Goal: Task Accomplishment & Management: Manage account settings

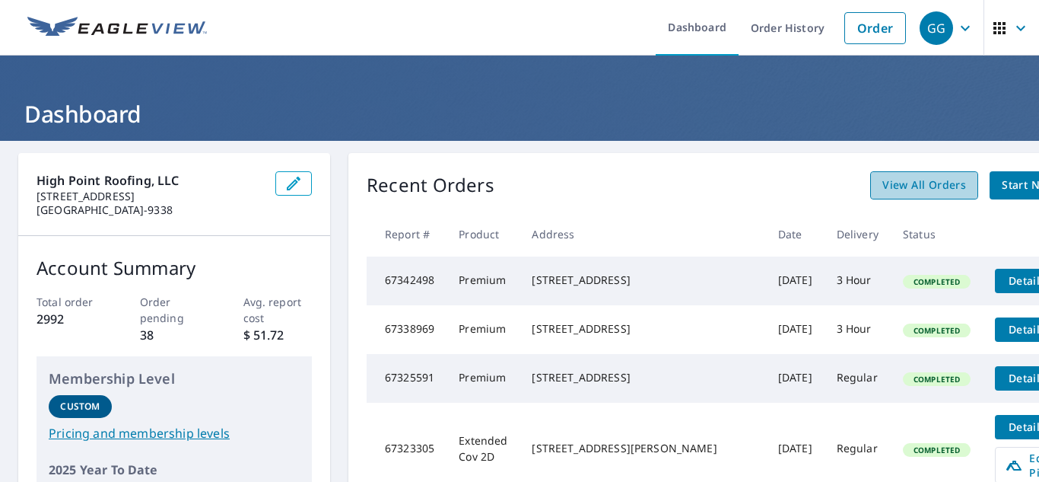
click at [883, 183] on span "View All Orders" at bounding box center [925, 185] width 84 height 19
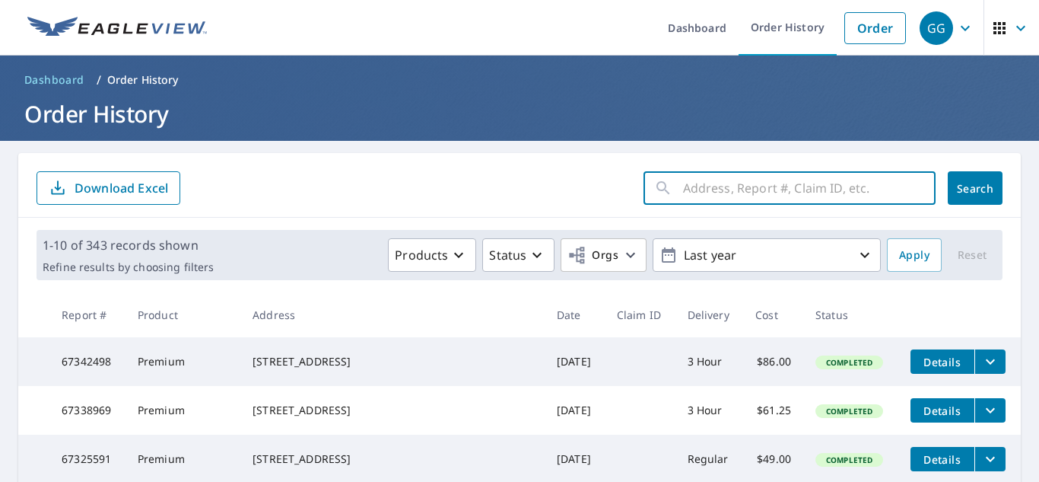
click at [684, 186] on input "text" at bounding box center [809, 188] width 253 height 43
type input "delran"
click button "Search" at bounding box center [975, 187] width 55 height 33
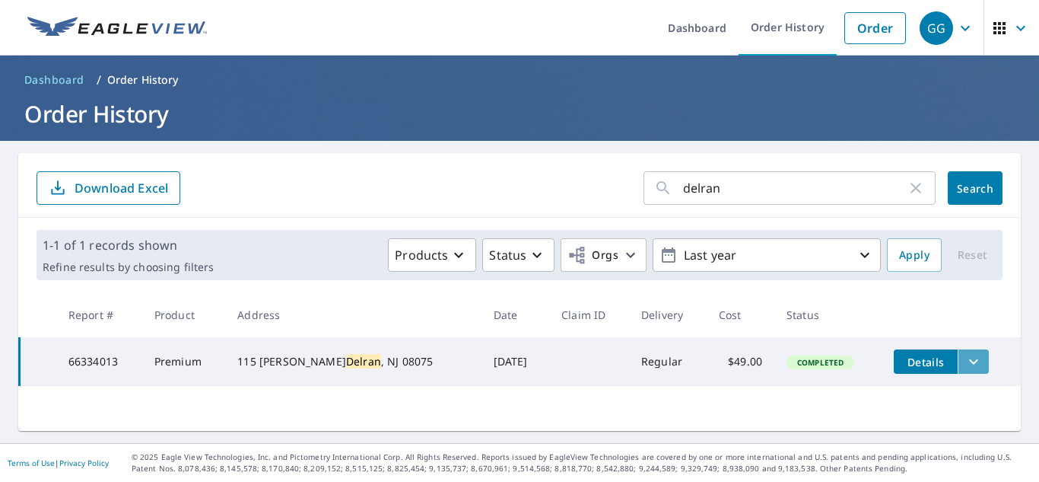
click at [958, 371] on button "filesDropdownBtn-66334013" at bounding box center [973, 361] width 31 height 24
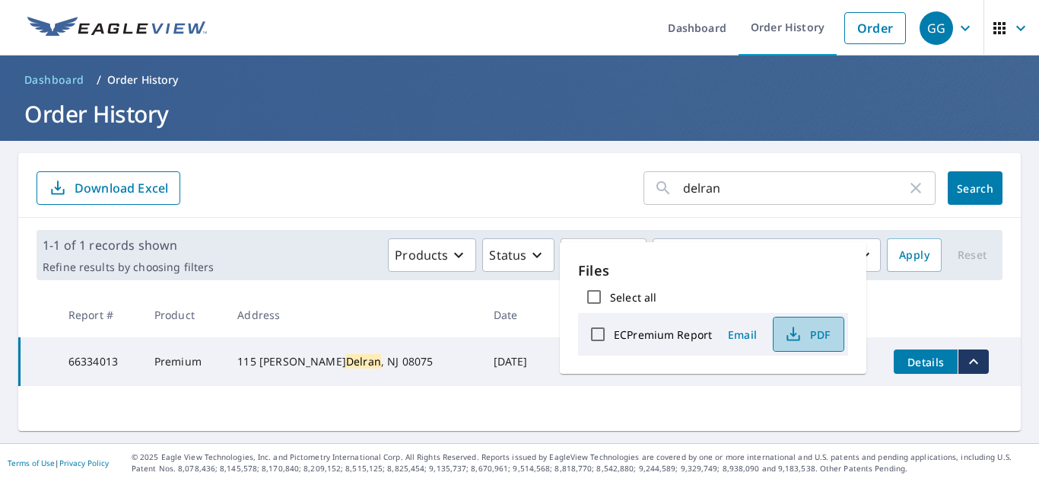
click at [817, 345] on button "PDF" at bounding box center [809, 333] width 72 height 35
